Goal: Register for event/course

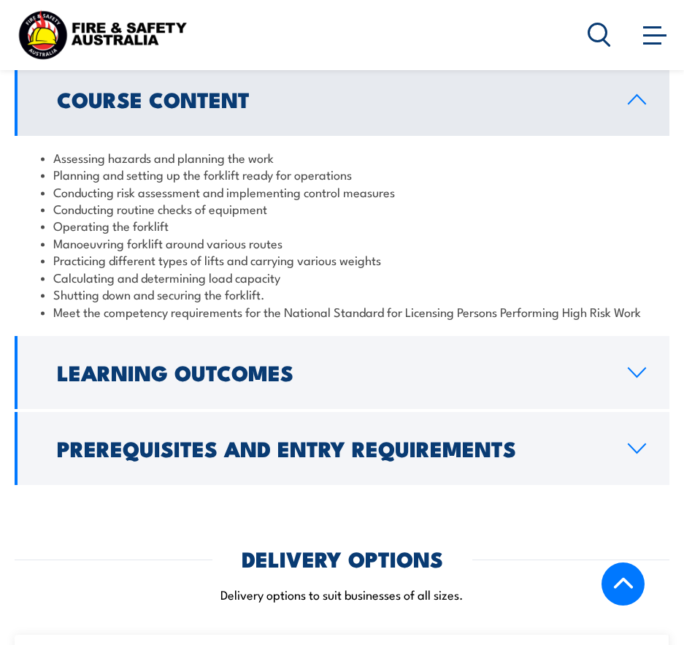
scroll to position [1606, 0]
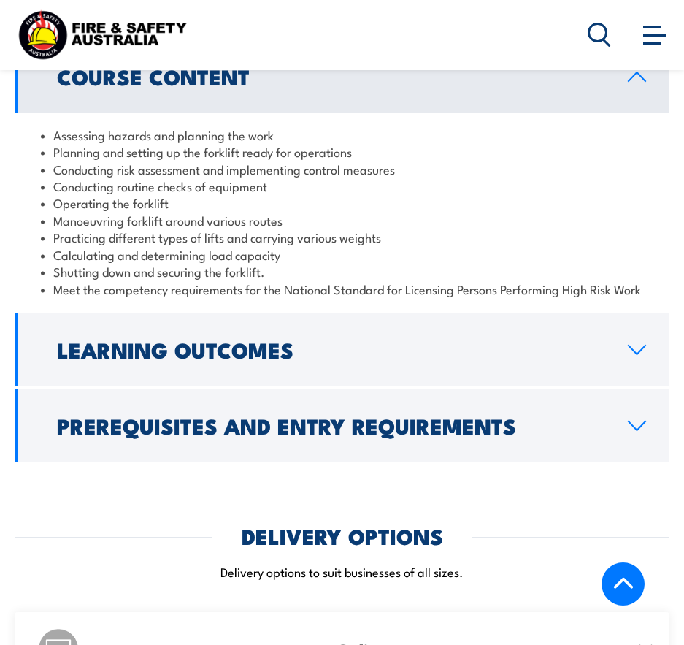
click at [381, 362] on link "Learning Outcomes" at bounding box center [342, 349] width 655 height 73
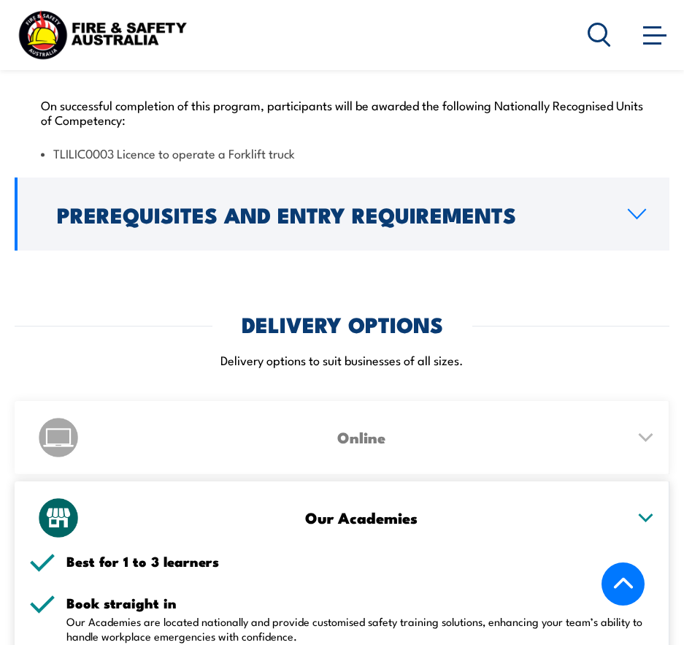
scroll to position [1752, 0]
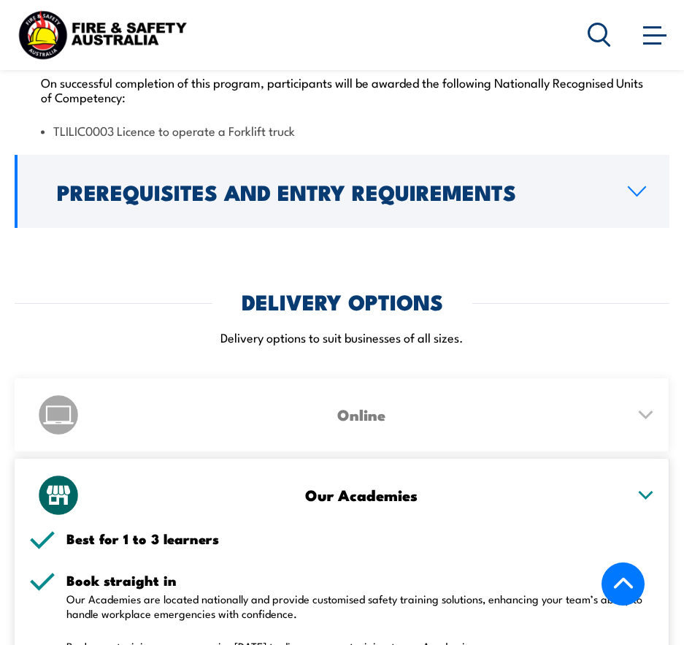
click at [233, 182] on h2 "Prerequisites and Entry Requirements" at bounding box center [331, 191] width 548 height 19
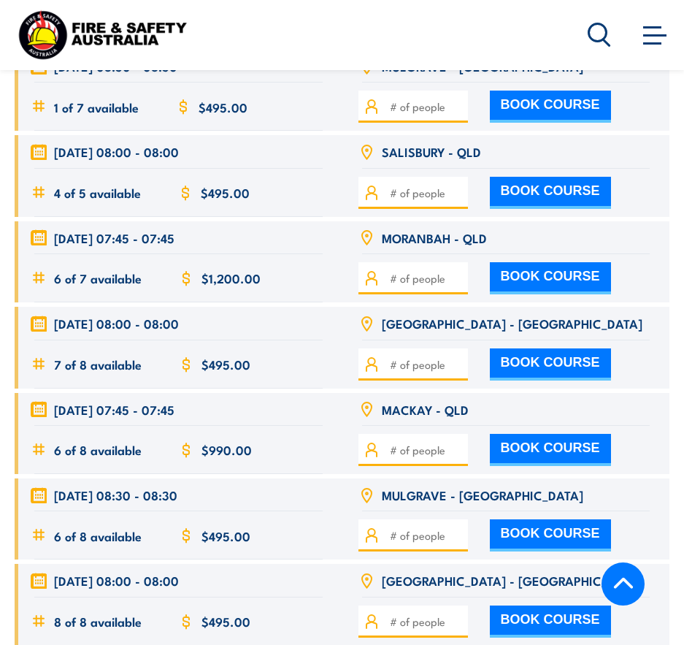
scroll to position [3066, 0]
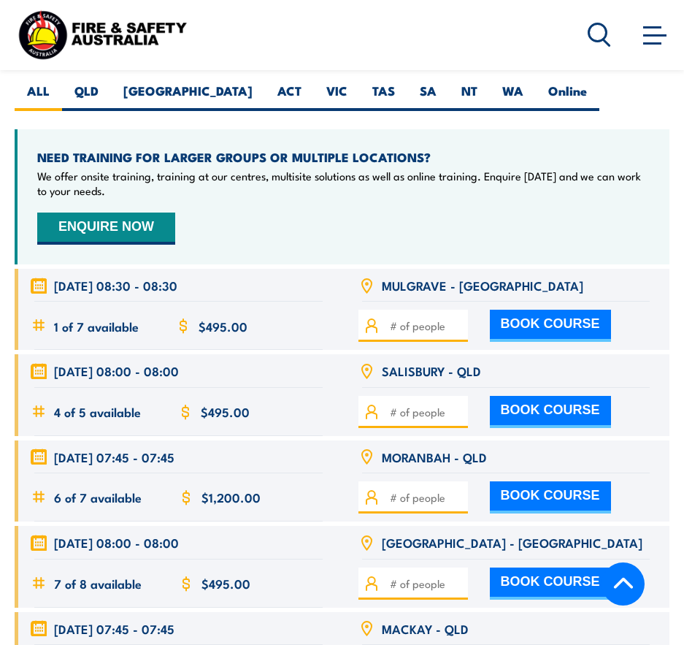
click at [626, 583] on icon at bounding box center [624, 584] width 22 height 22
click at [625, 580] on icon at bounding box center [622, 582] width 19 height 11
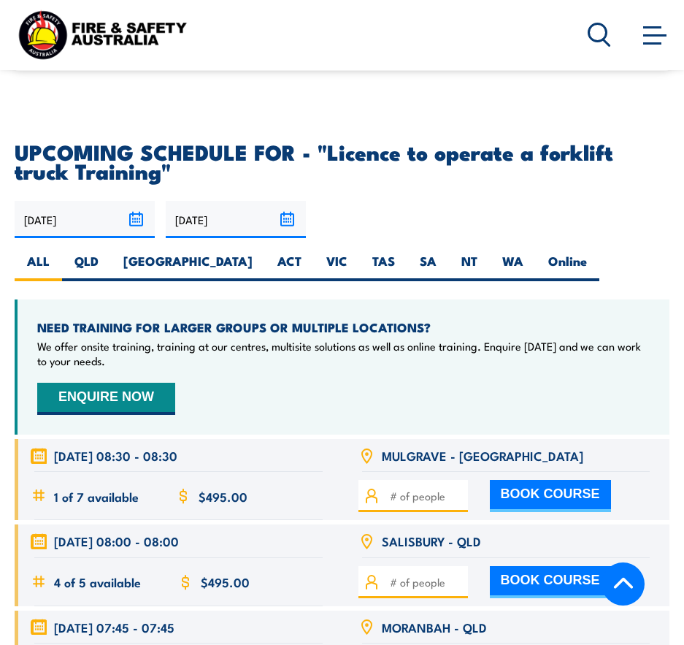
scroll to position [3066, 0]
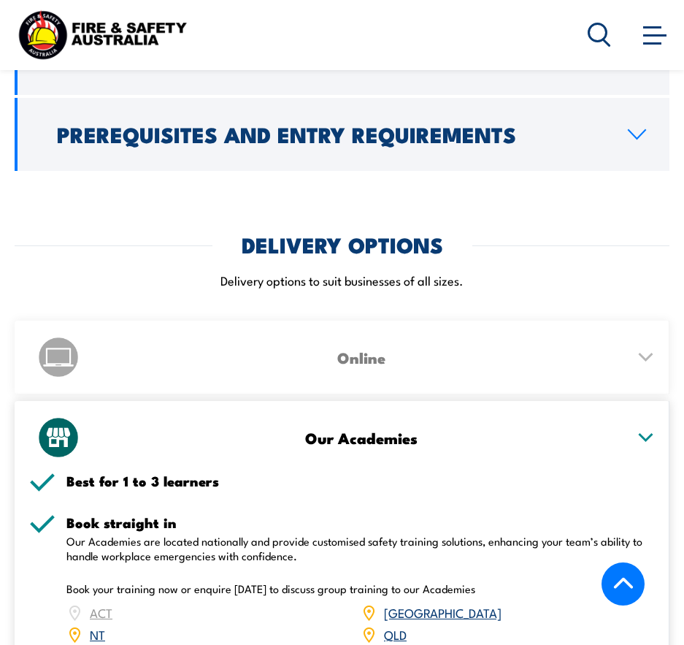
scroll to position [1898, 0]
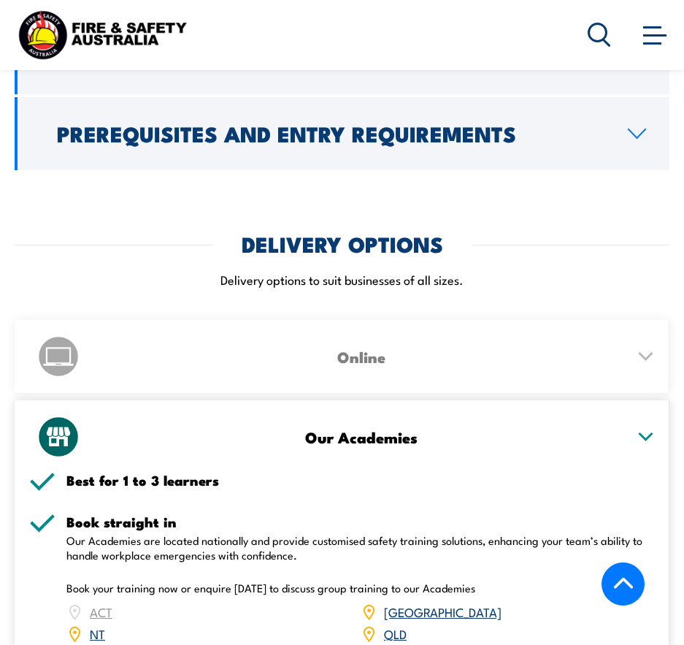
click at [397, 636] on link "QLD" at bounding box center [395, 633] width 23 height 18
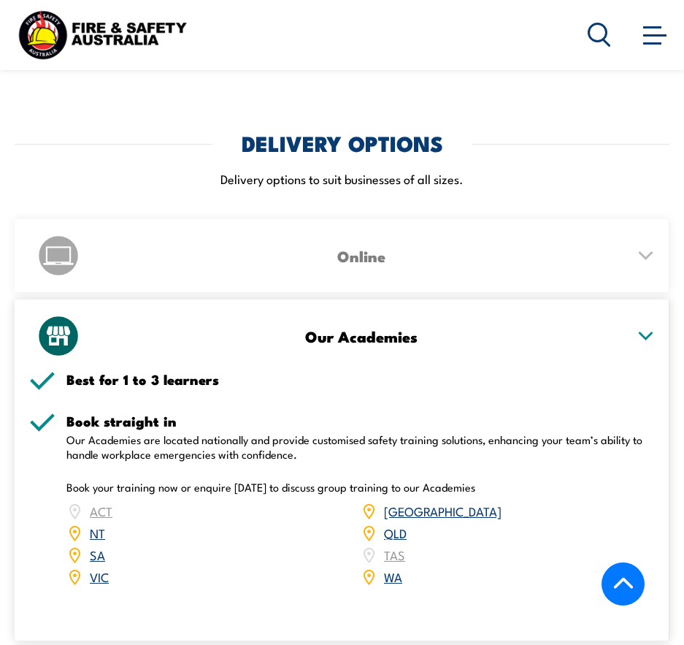
scroll to position [1998, 0]
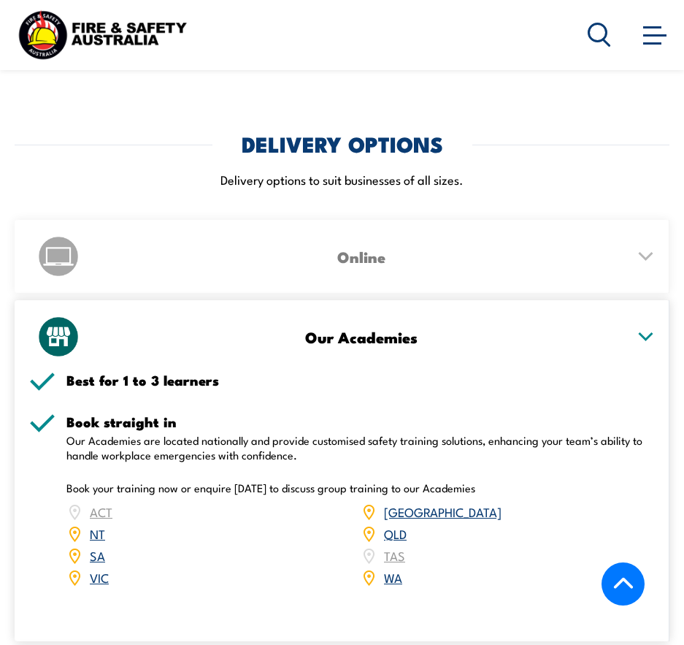
click at [396, 537] on link "QLD" at bounding box center [395, 533] width 23 height 18
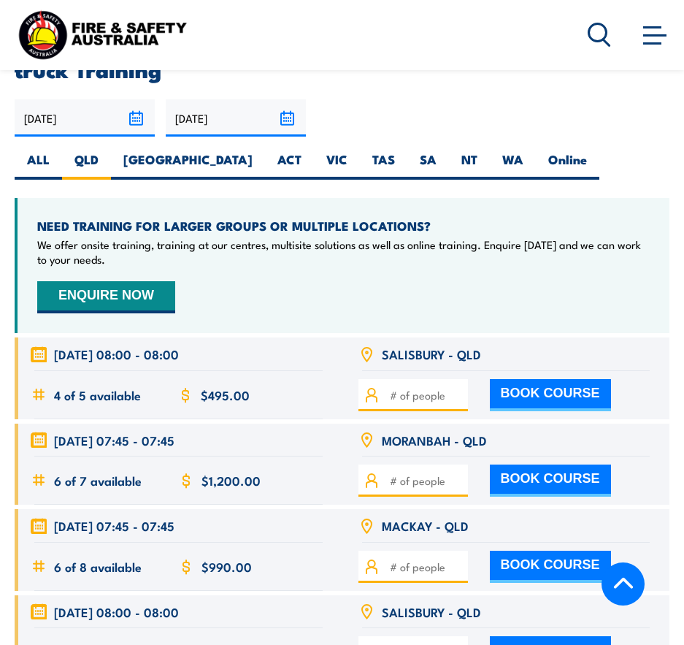
scroll to position [2644, 0]
